Goal: Transaction & Acquisition: Purchase product/service

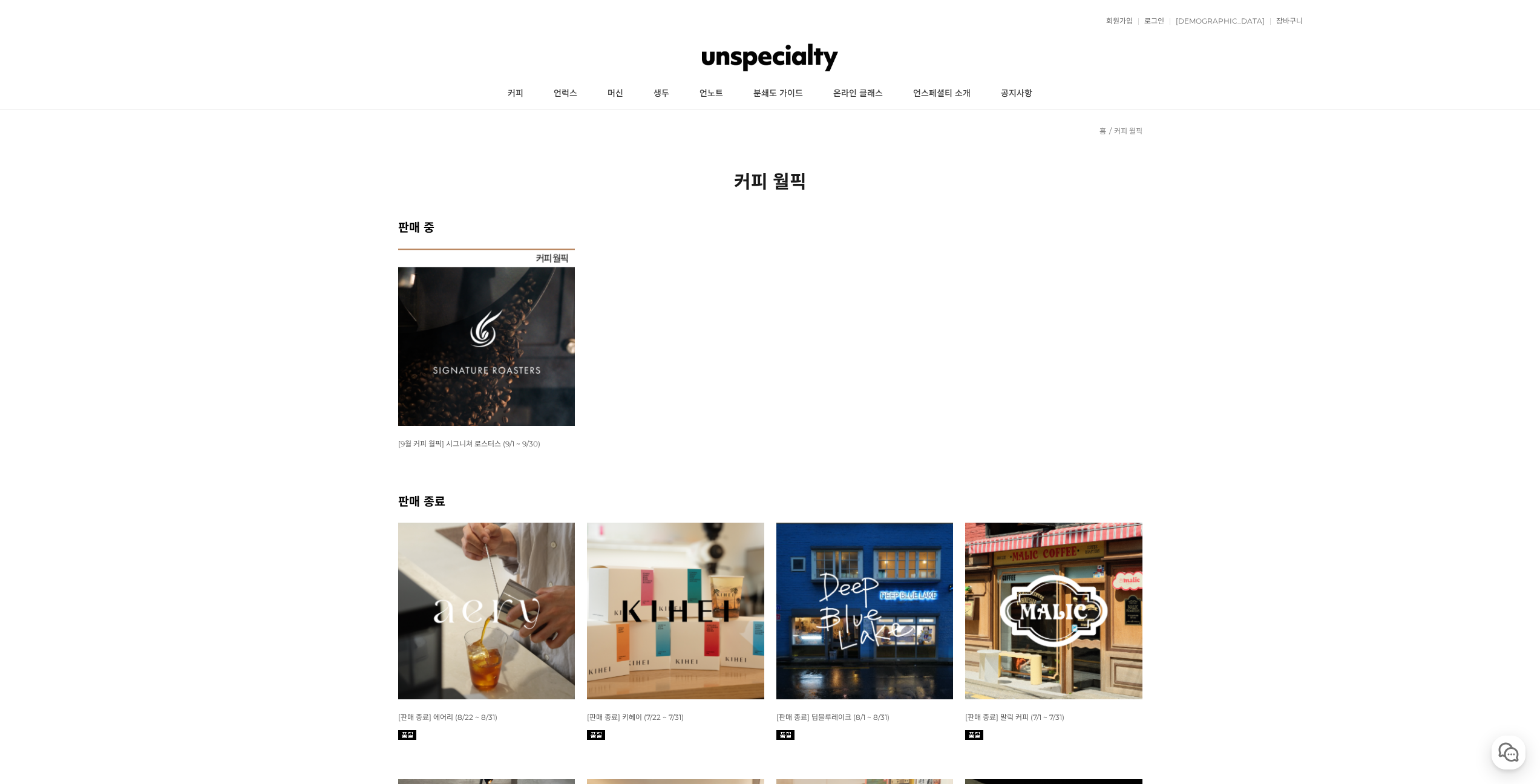
click at [479, 316] on img at bounding box center [487, 337] width 177 height 177
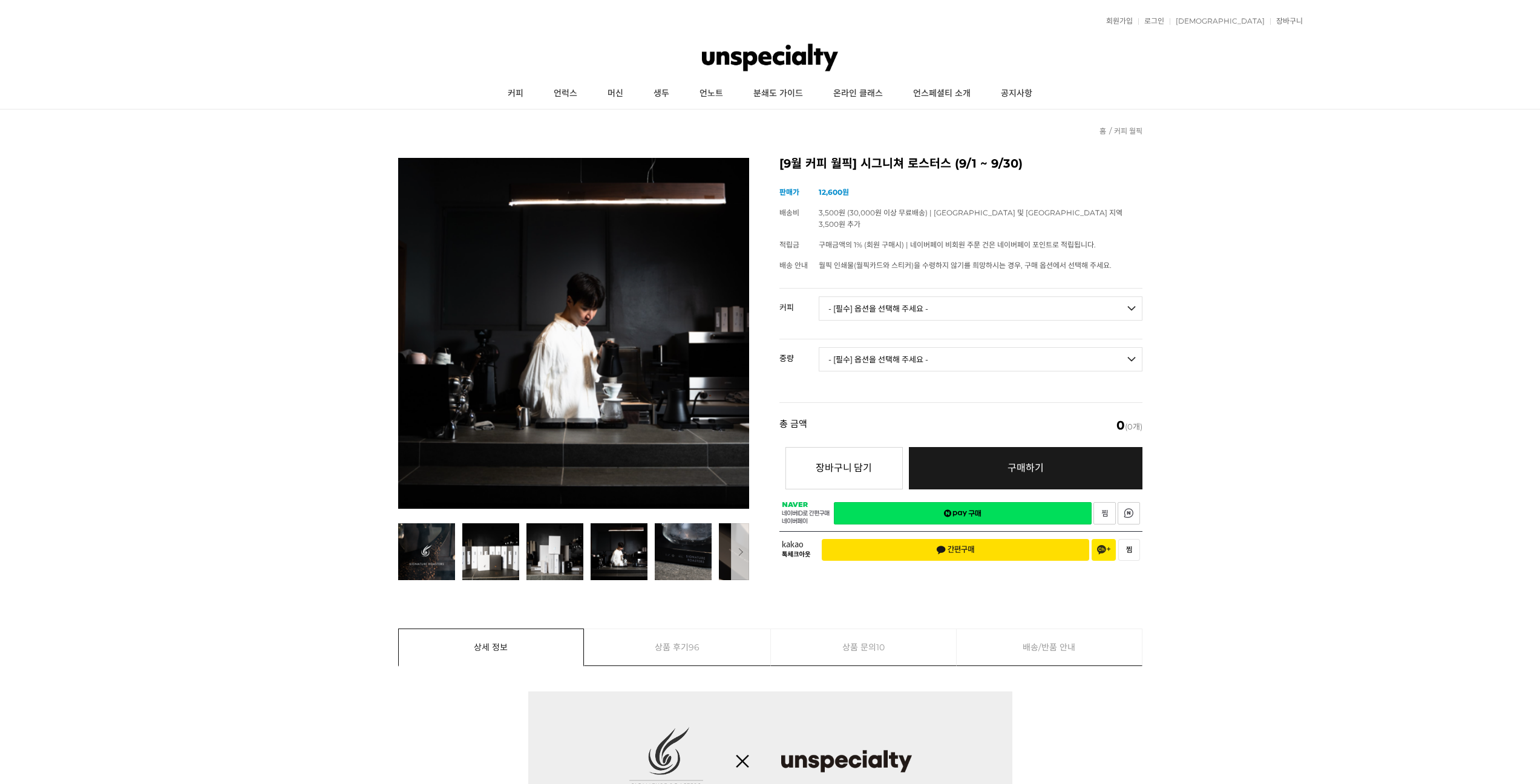
click at [911, 302] on select "- [필수] 옵션을 선택해 주세요 - ------------------- 언스페셜티 분쇄도 가이드 종이(주문 1건당 최대 1개 제공) 월픽 인…" at bounding box center [980, 308] width 323 height 24
click at [908, 296] on select "- [필수] 옵션을 선택해 주세요 - ------------------- 언스페셜티 분쇄도 가이드 종이(주문 1건당 최대 1개 제공) 월픽 인…" at bounding box center [980, 308] width 323 height 24
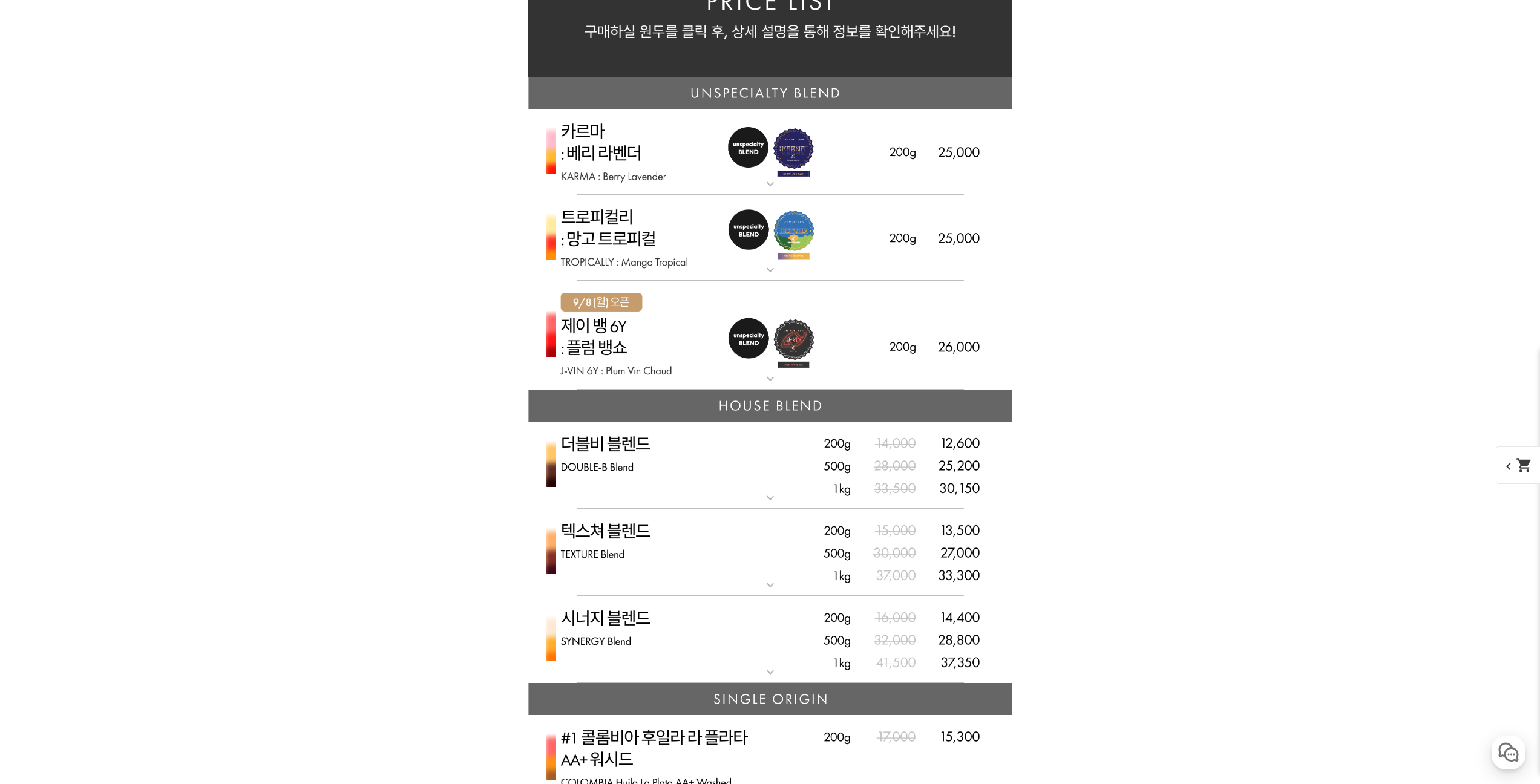
scroll to position [2661, 0]
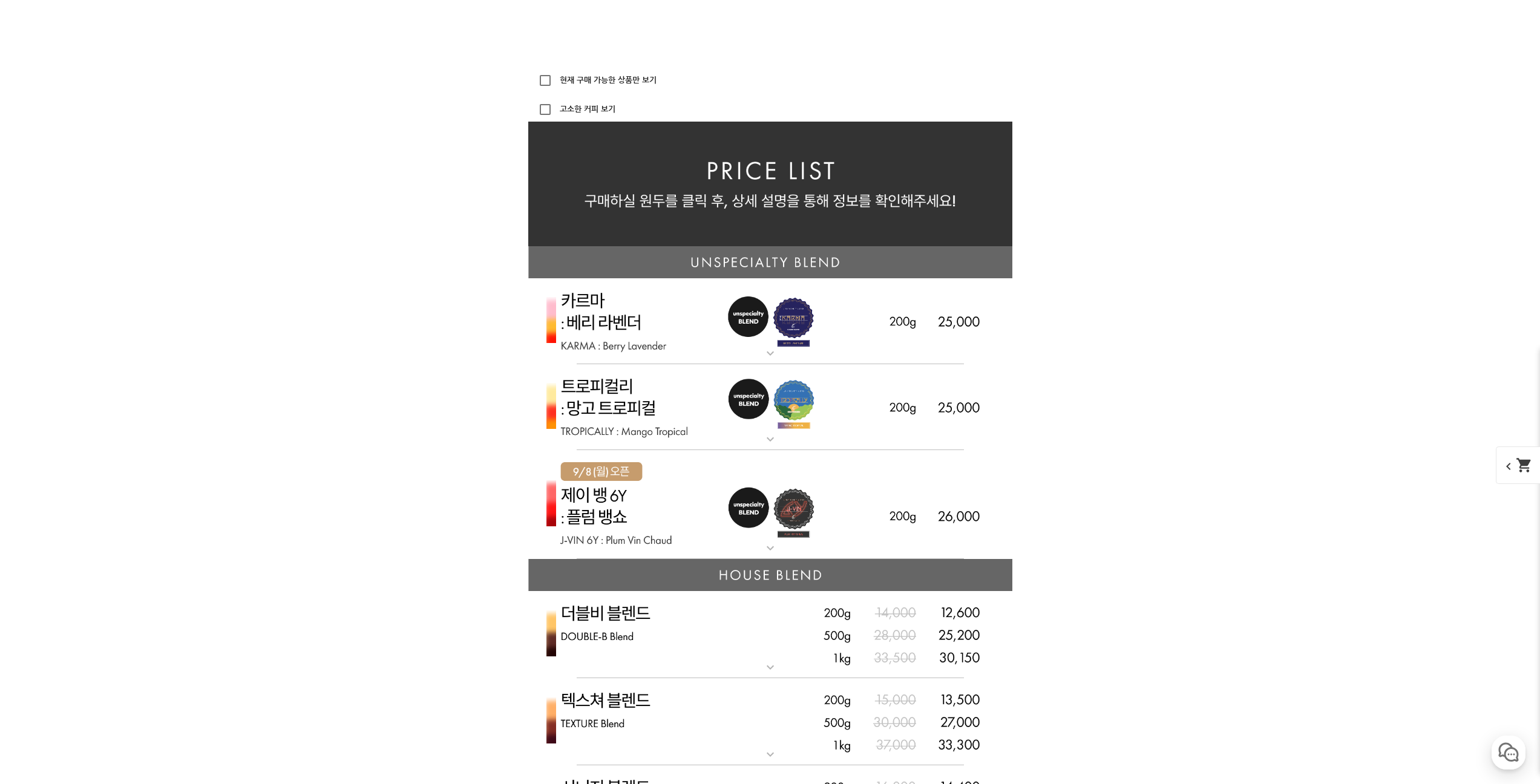
click at [600, 110] on label "고소한 커피 보기" at bounding box center [586, 109] width 58 height 8
click at [557, 110] on input "고소한 커피 보기" at bounding box center [545, 109] width 24 height 24
checkbox input "true"
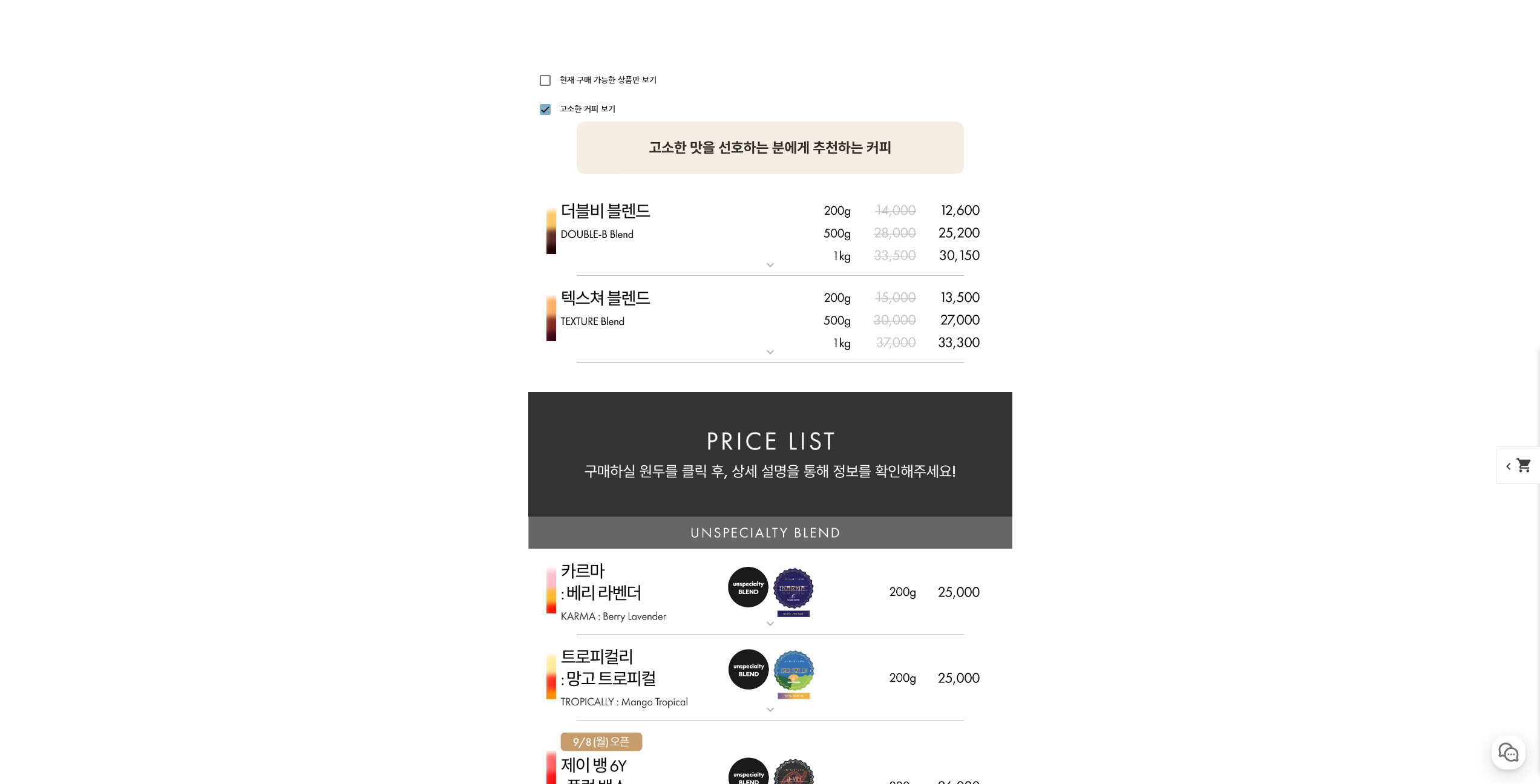
click at [661, 240] on img at bounding box center [770, 232] width 484 height 88
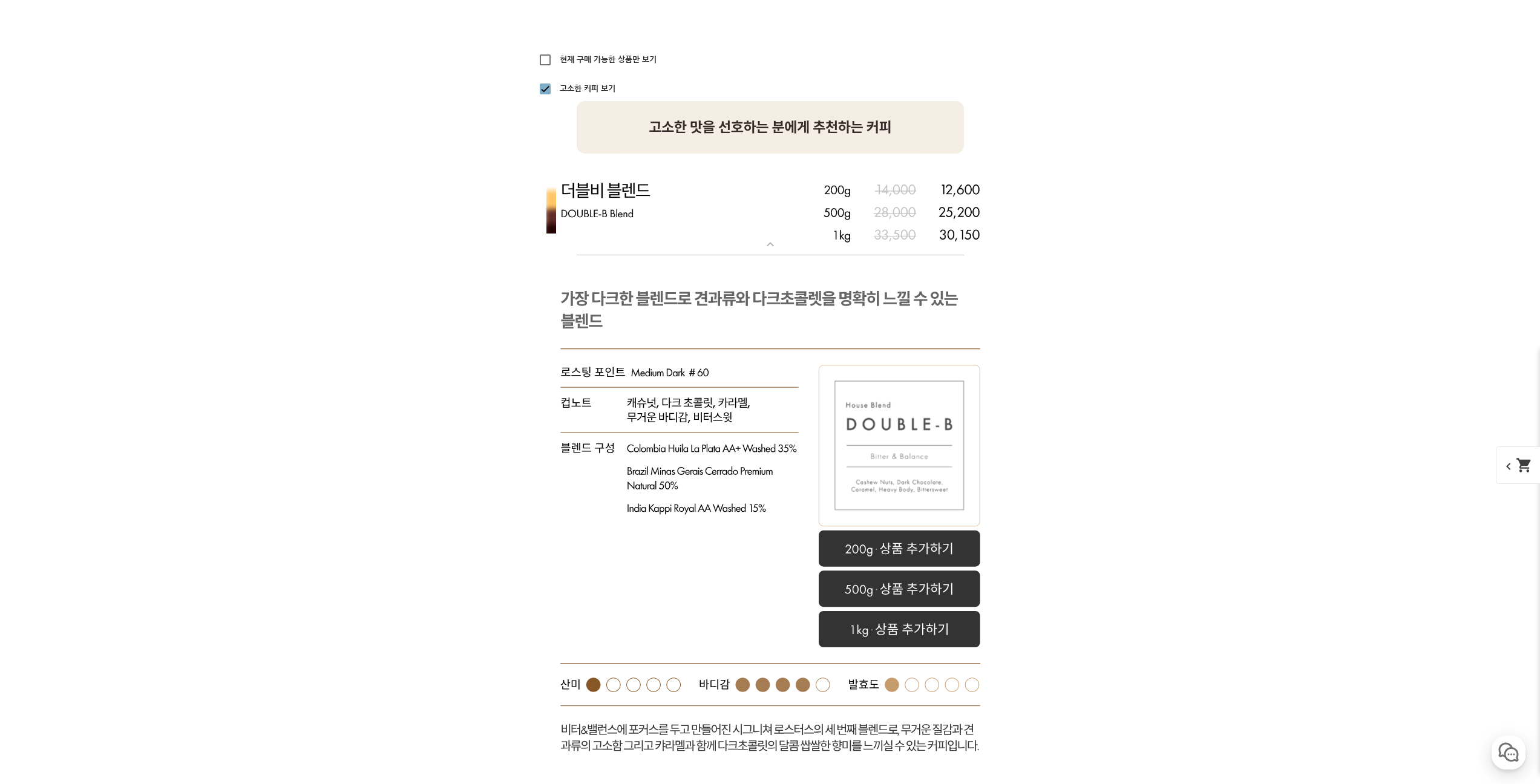
scroll to position [2964, 0]
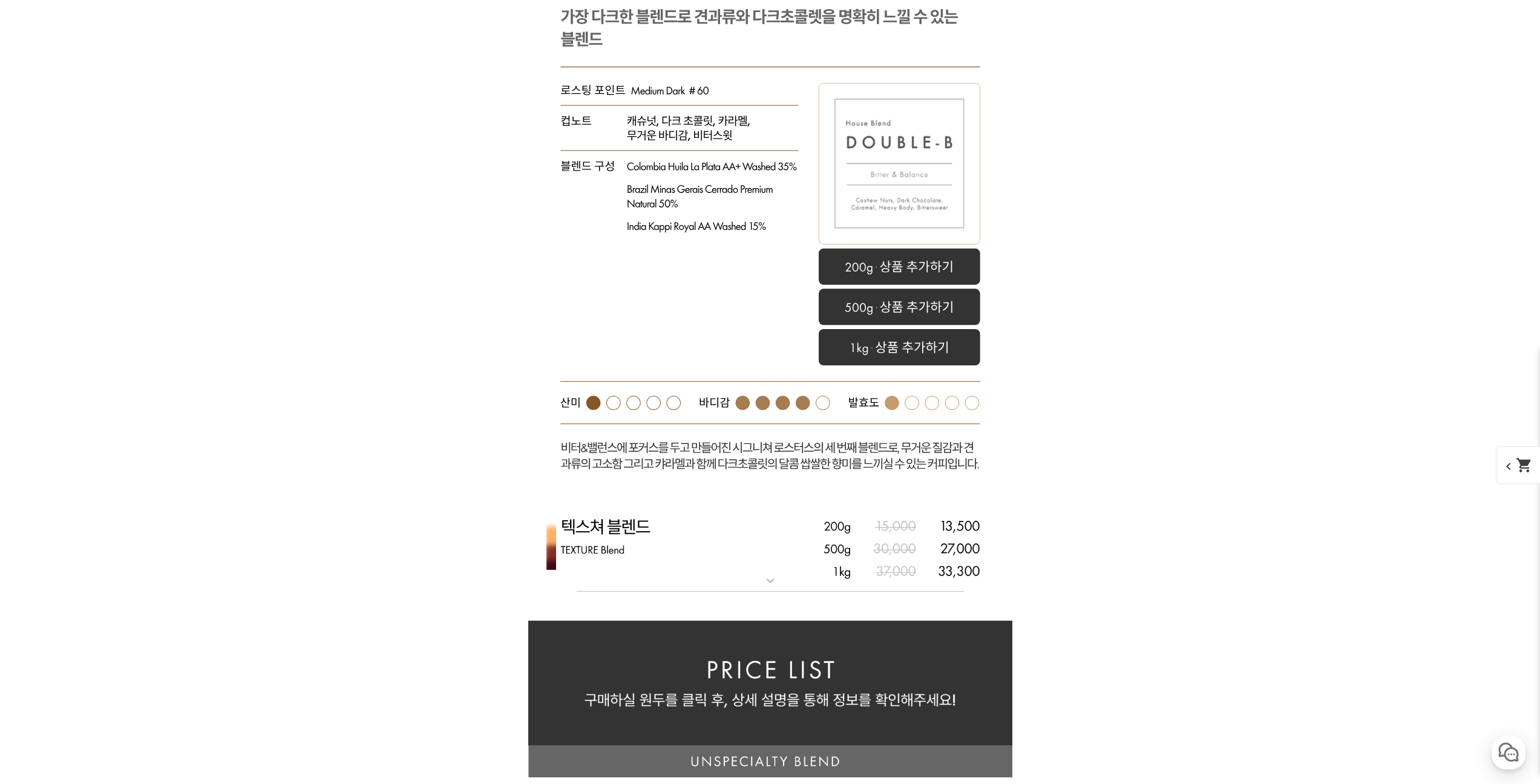
click at [735, 549] on img at bounding box center [770, 548] width 484 height 88
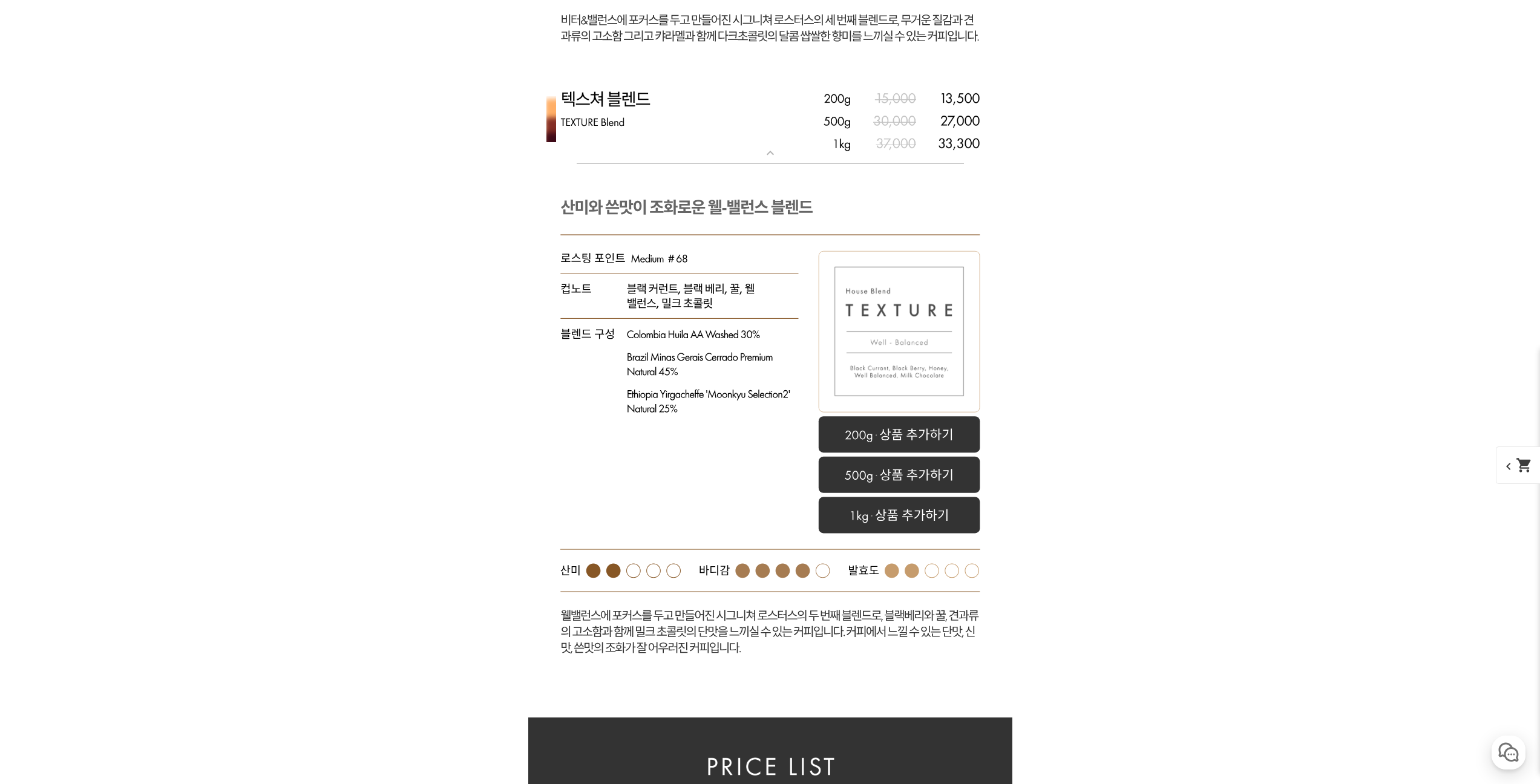
scroll to position [3508, 0]
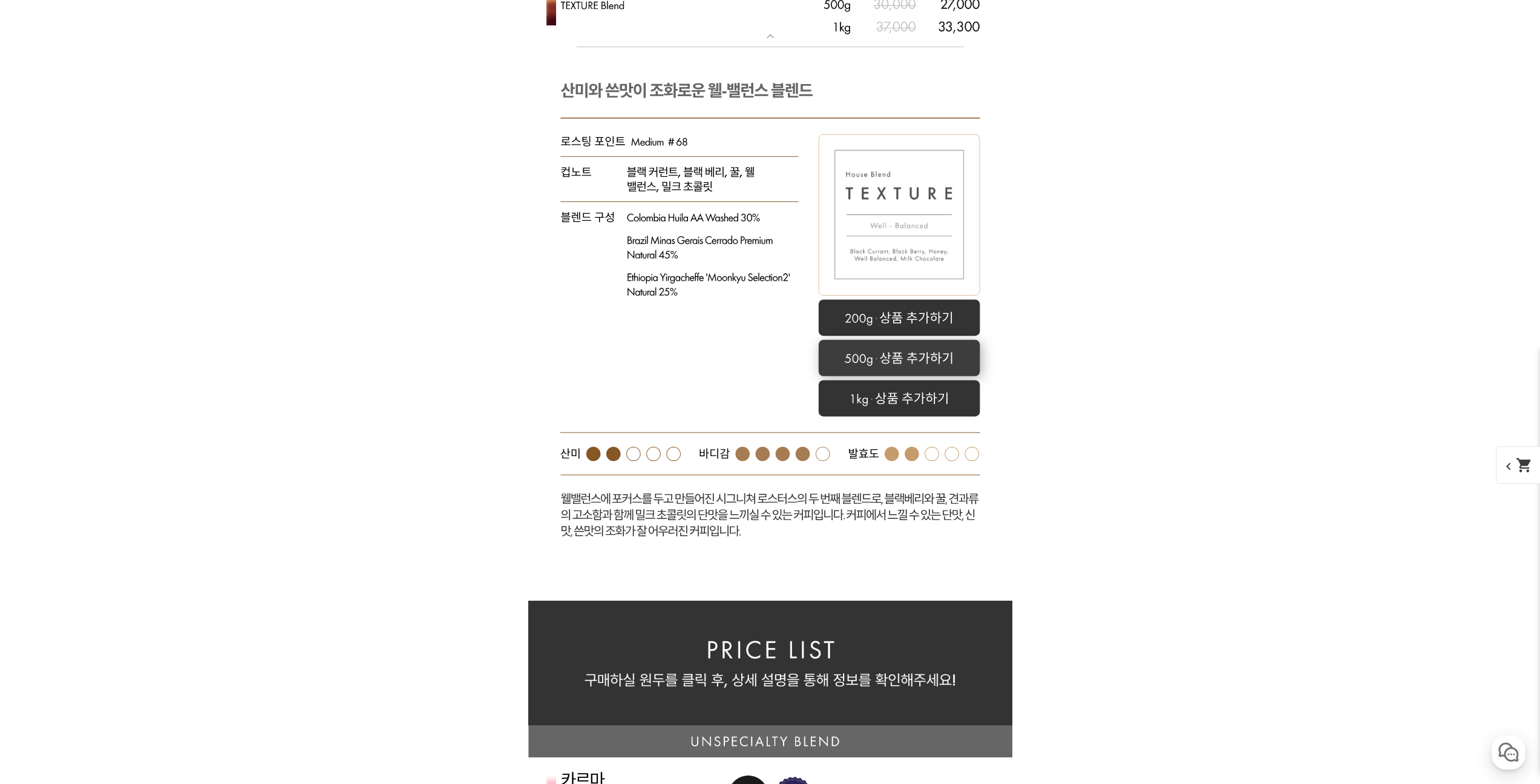
click at [851, 356] on rect at bounding box center [899, 357] width 162 height 36
select select "텍스쳐 블렌드"
select select "500g"
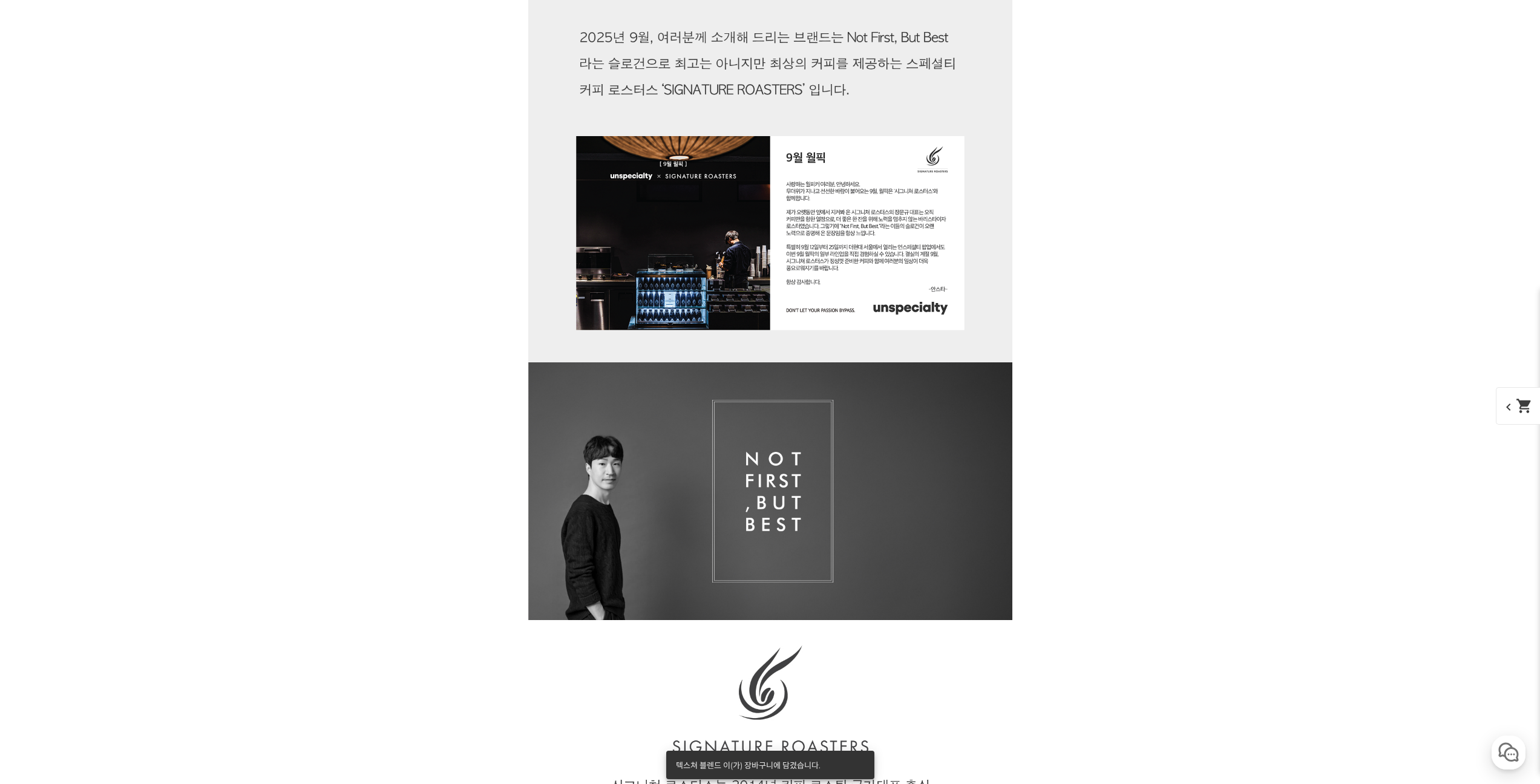
scroll to position [0, 0]
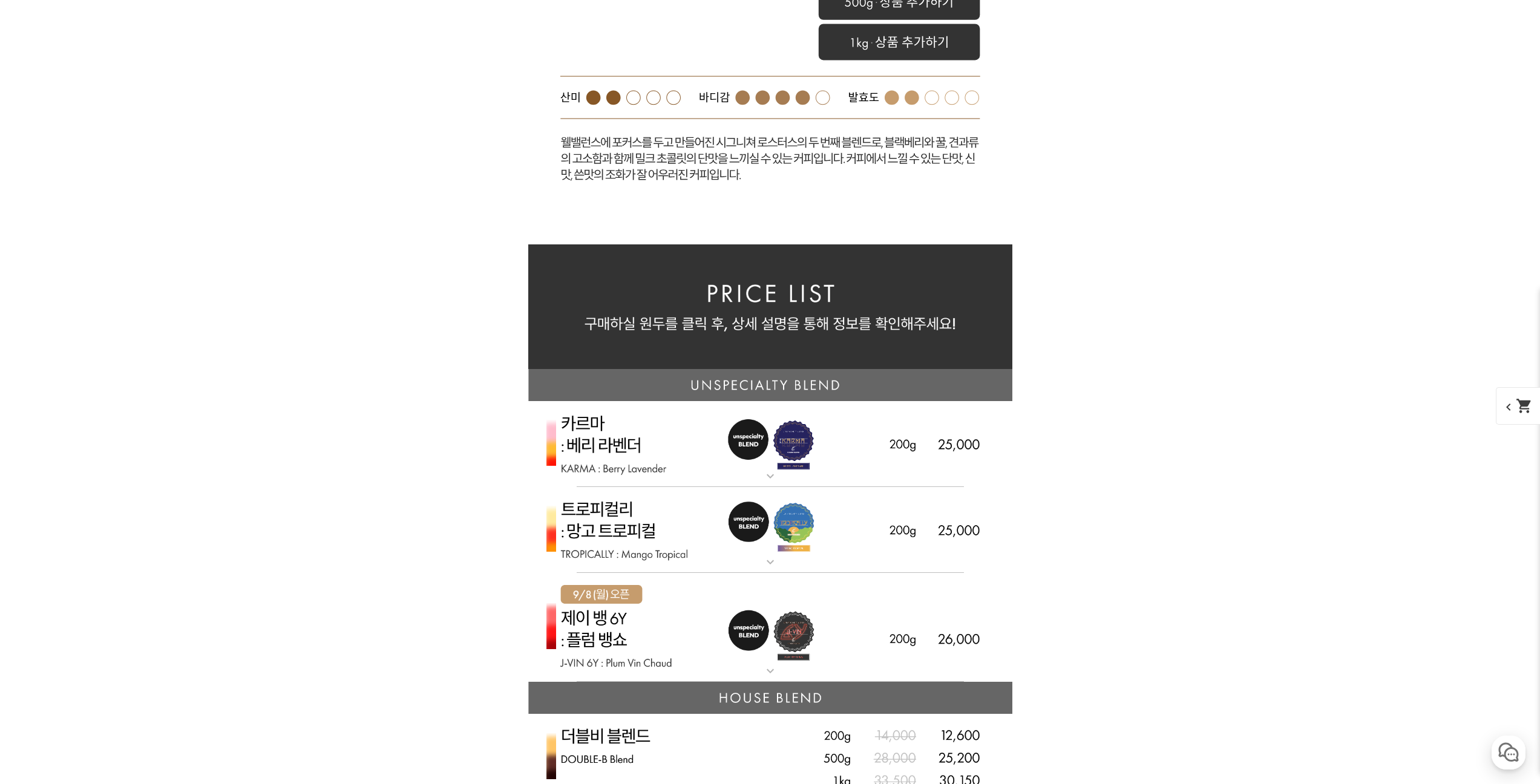
scroll to position [4014, 0]
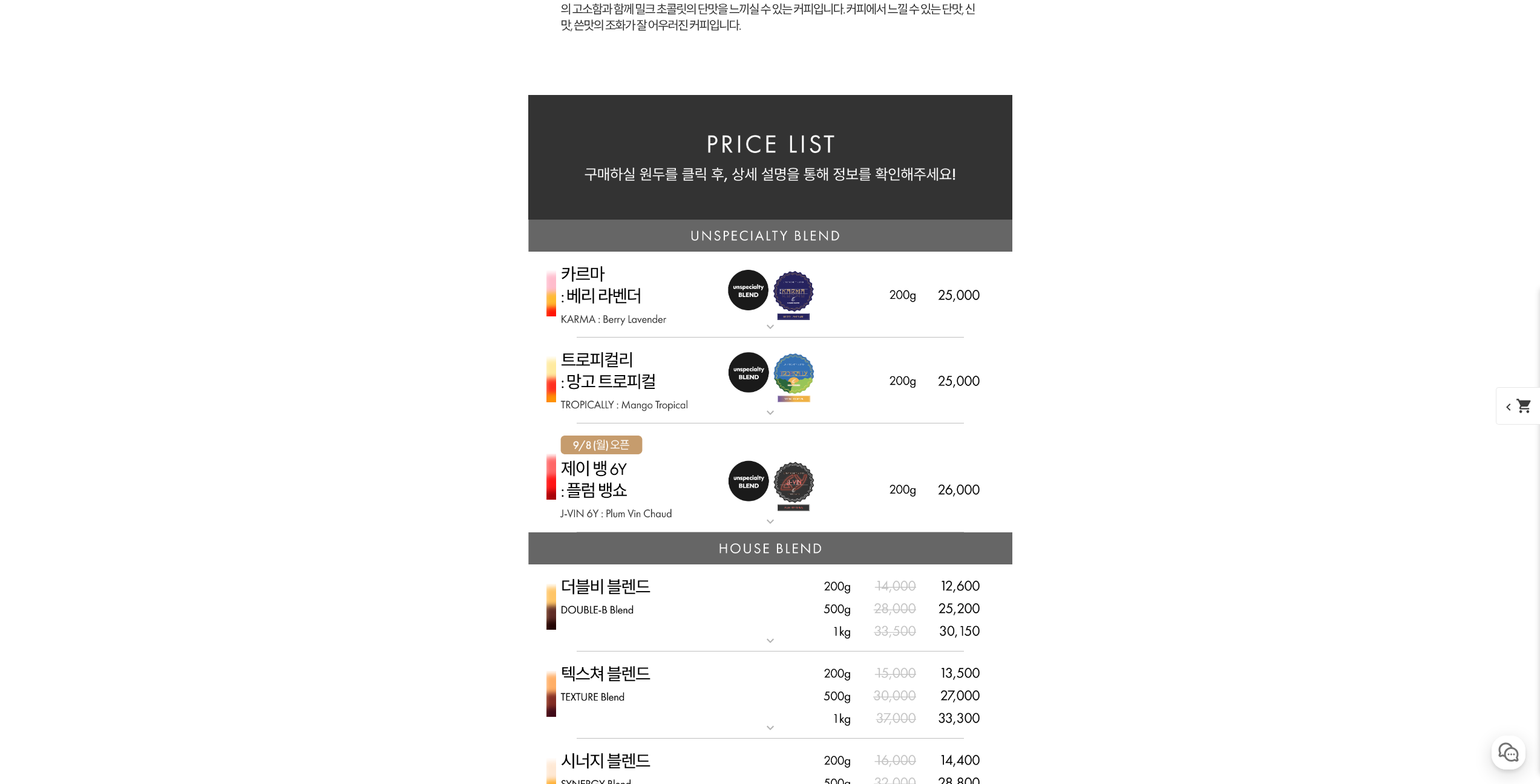
click at [604, 483] on img at bounding box center [770, 478] width 484 height 110
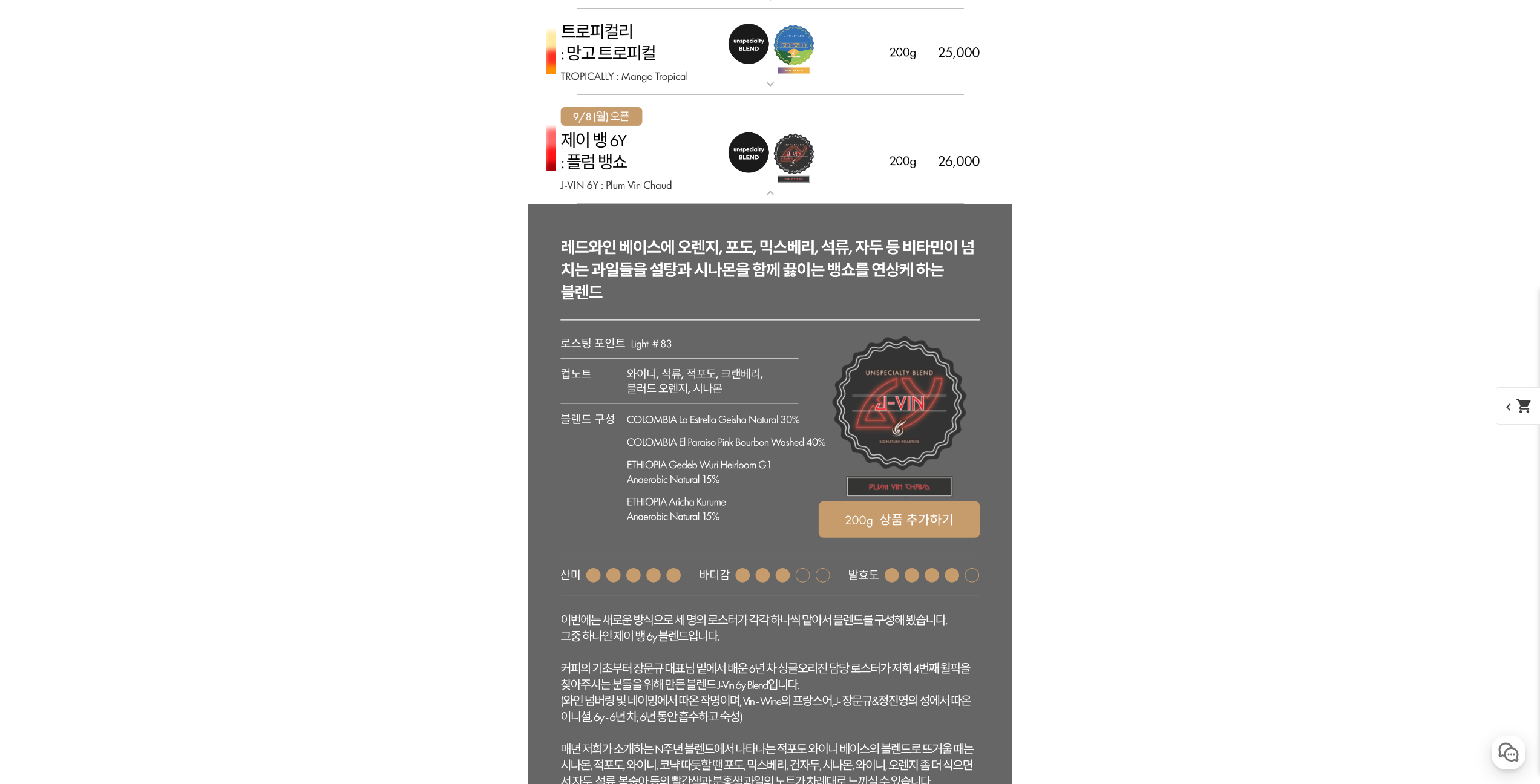
scroll to position [4256, 0]
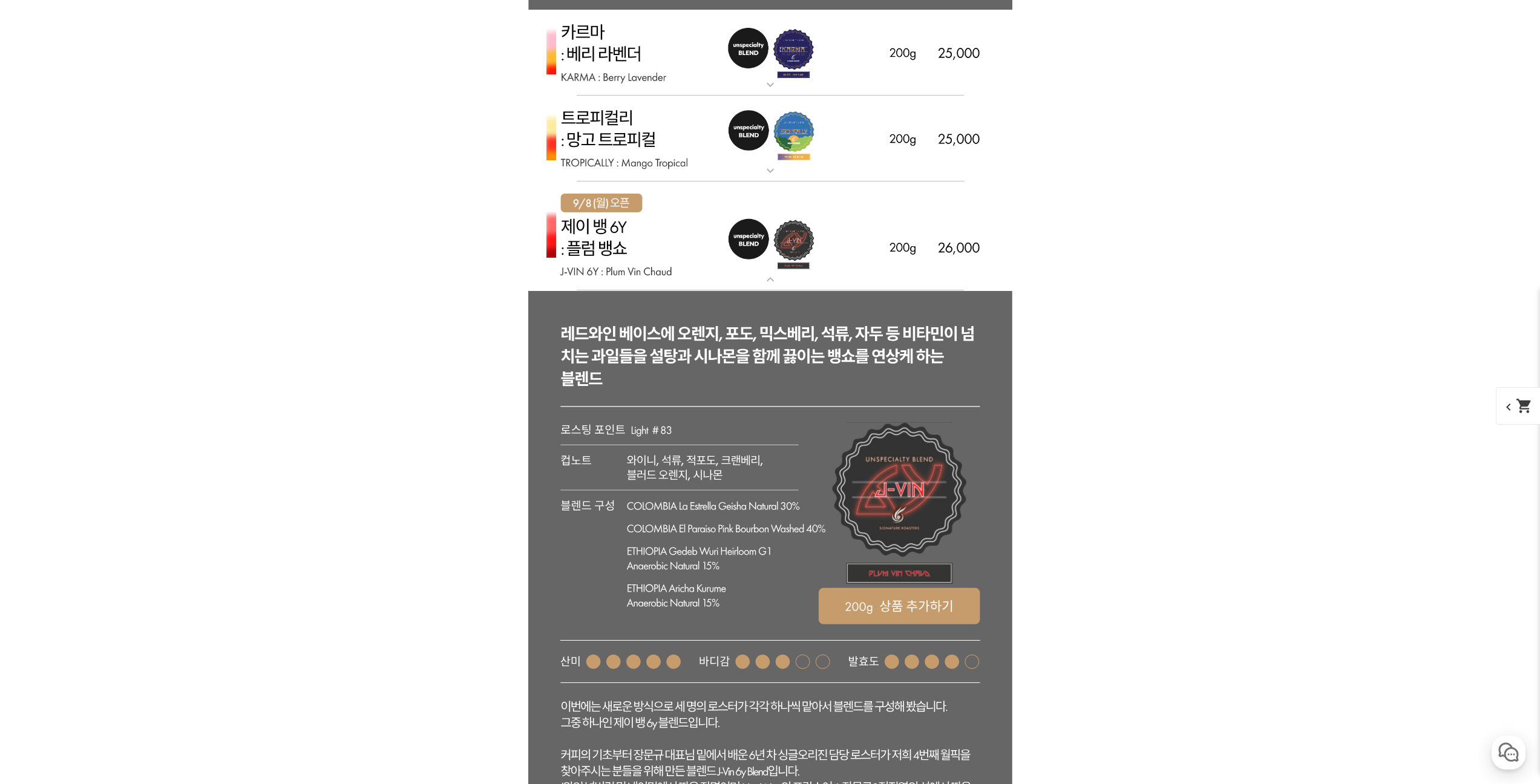
click at [615, 261] on img at bounding box center [770, 236] width 484 height 110
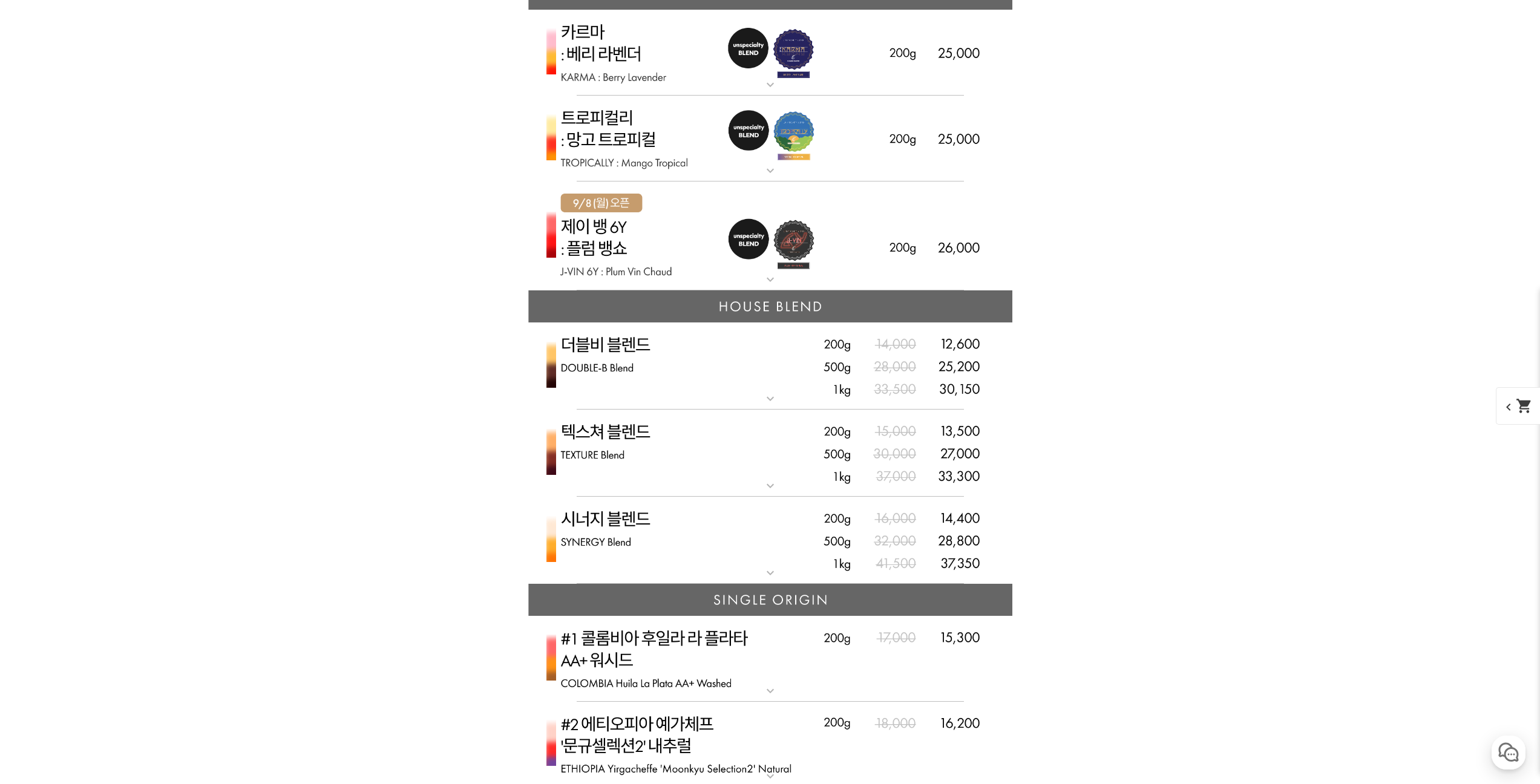
drag, startPoint x: 380, startPoint y: 481, endPoint x: 409, endPoint y: 471, distance: 30.7
click at [382, 479] on div "뒤로가기 현재 위치 홈 커피 월픽 상품 상세 정보 이전 다음" at bounding box center [770, 530] width 1540 height 9353
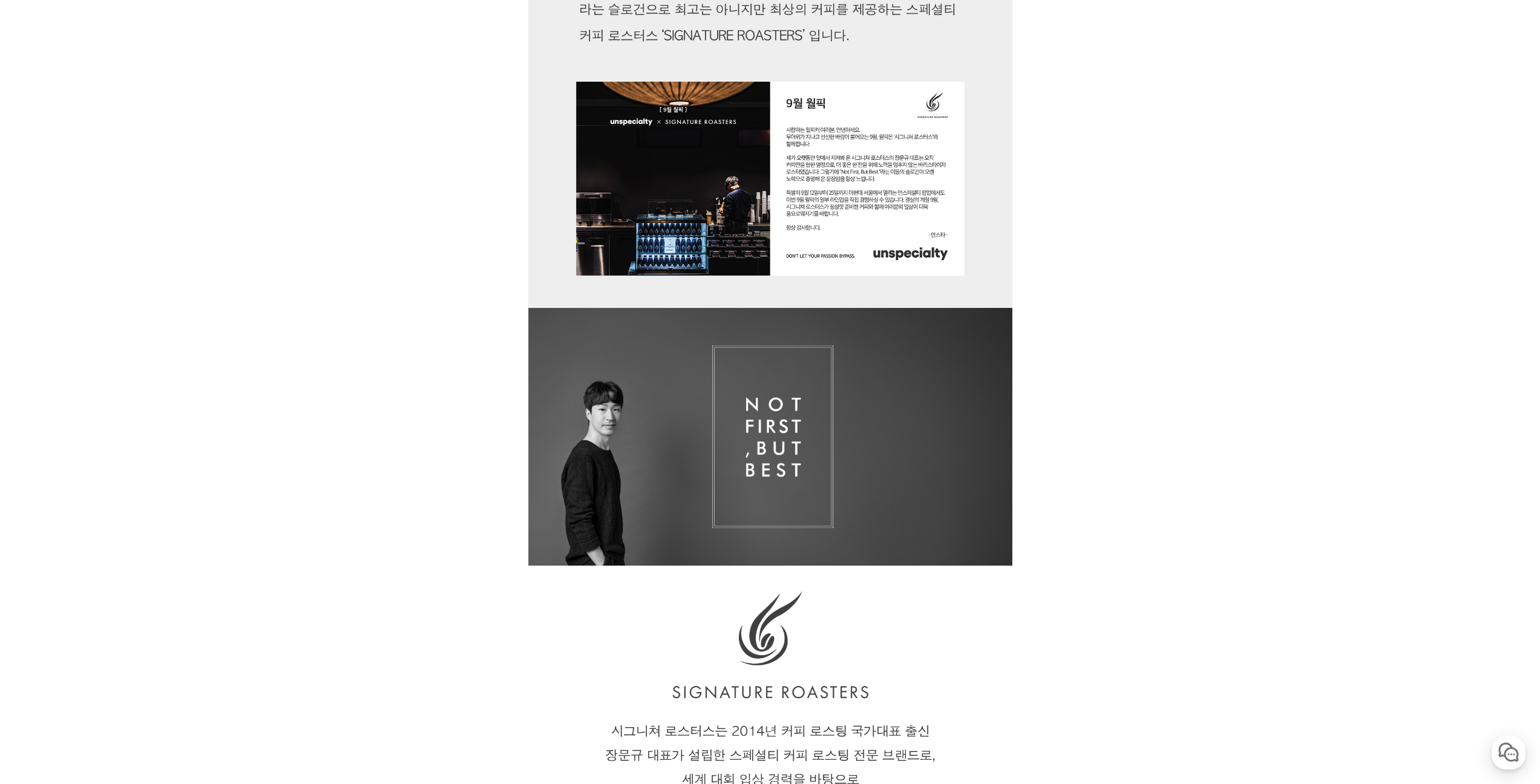
scroll to position [102, 0]
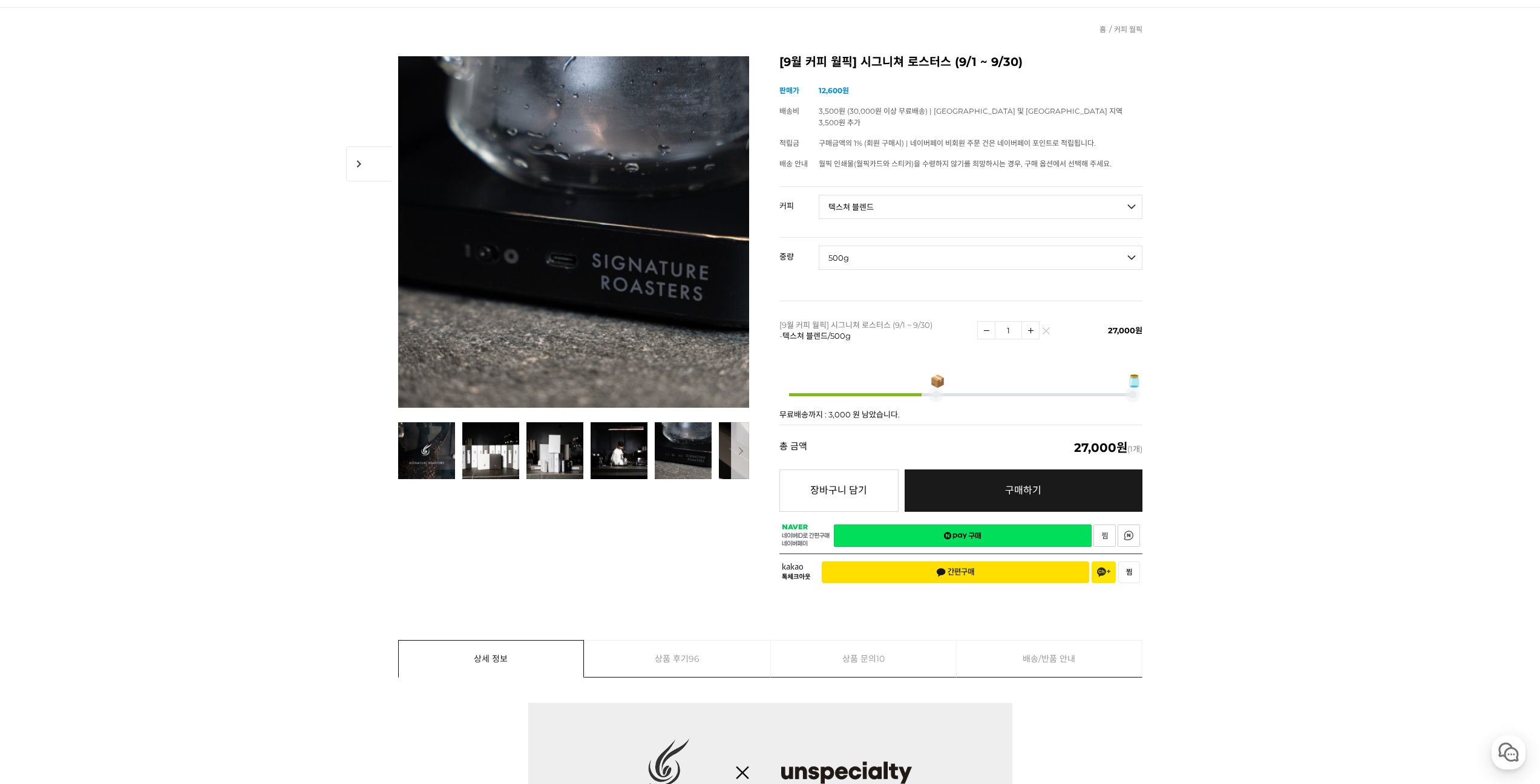
click at [992, 525] on link "네이버페이 구매하기" at bounding box center [963, 536] width 258 height 22
